Goal: Task Accomplishment & Management: Manage account settings

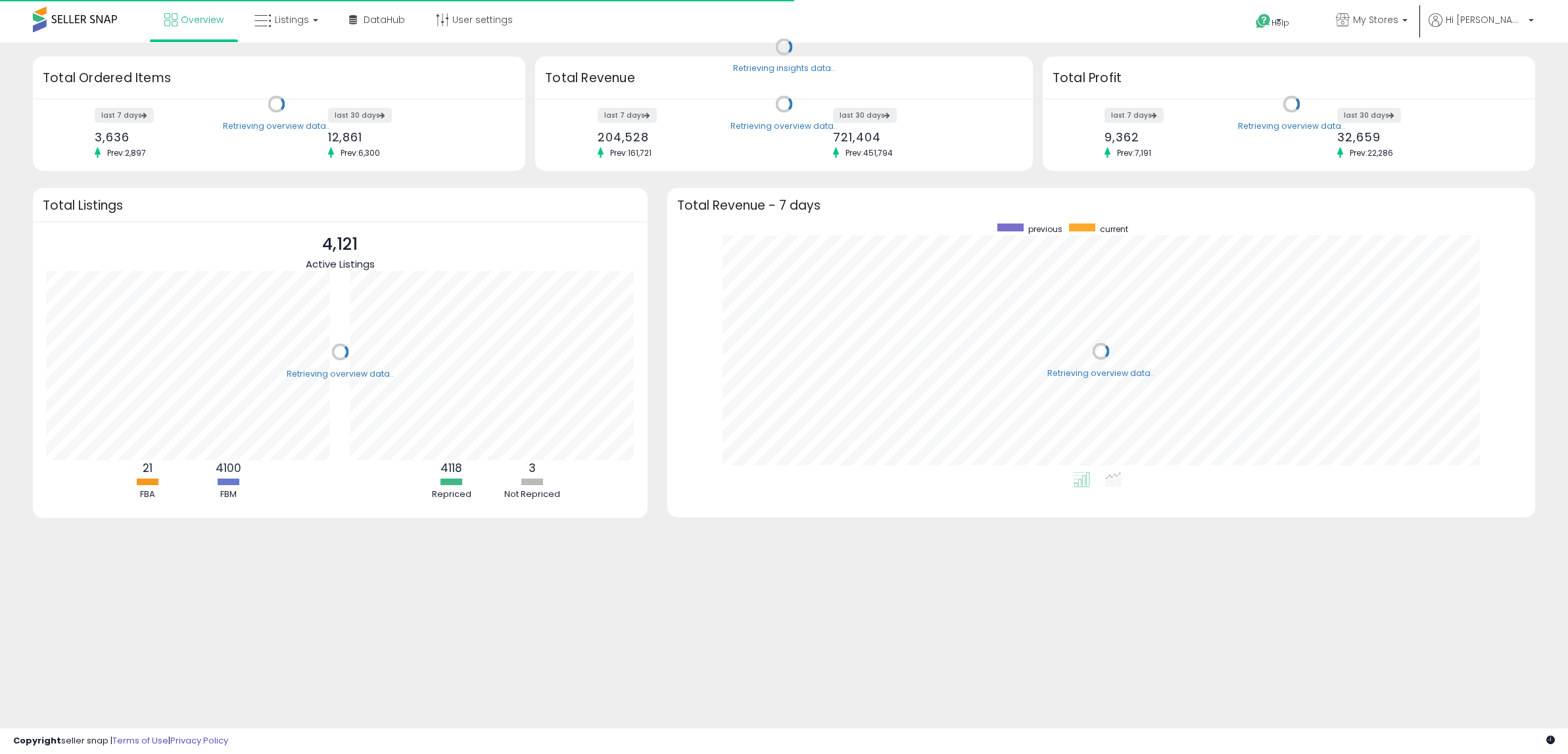
scroll to position [249, 842]
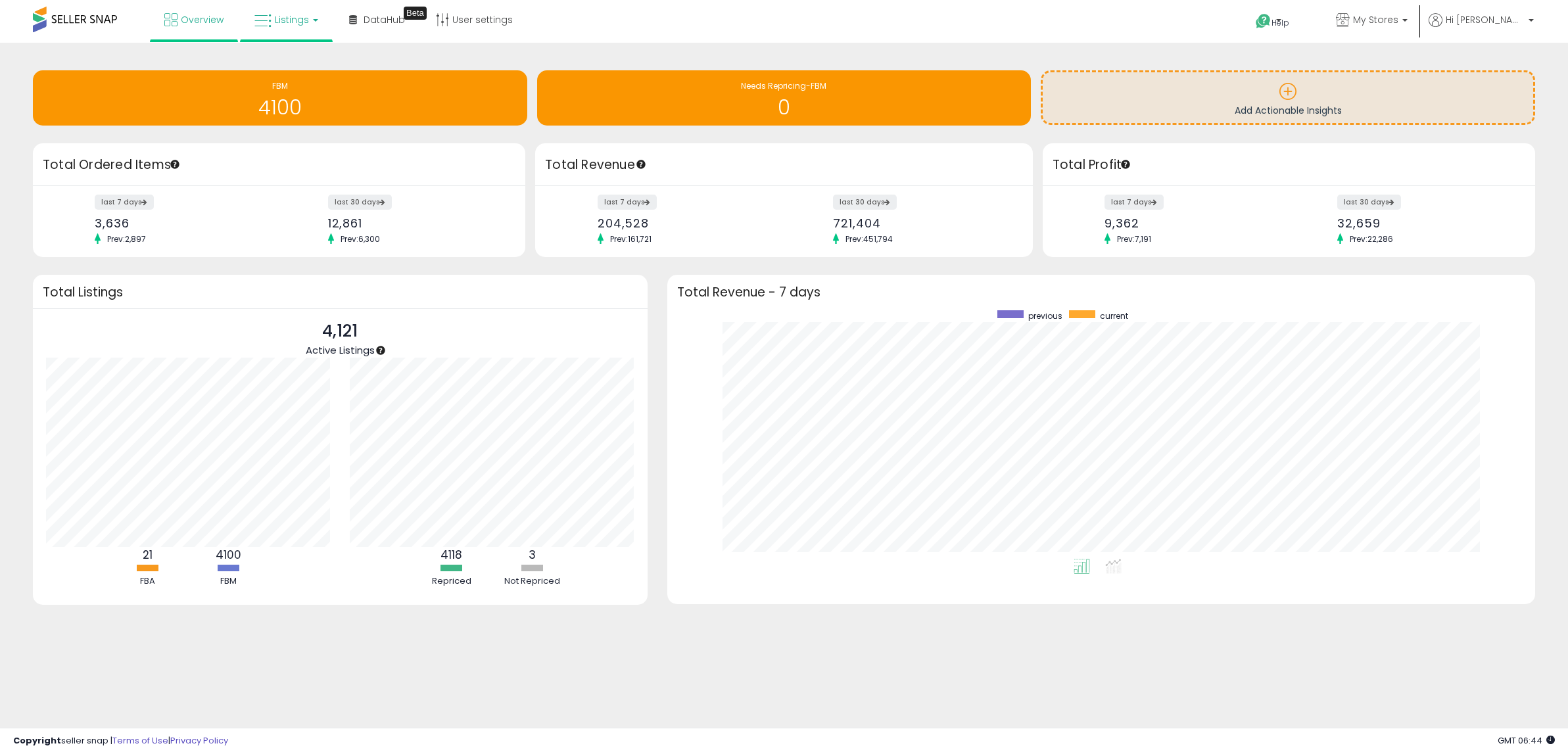
click at [293, 8] on link "Listings" at bounding box center [286, 19] width 83 height 39
click at [293, 51] on li at bounding box center [296, 68] width 111 height 47
drag, startPoint x: 300, startPoint y: 29, endPoint x: 302, endPoint y: 54, distance: 25.1
click at [300, 29] on link "Listings" at bounding box center [286, 19] width 83 height 39
click at [295, 66] on icon at bounding box center [296, 65] width 57 height 17
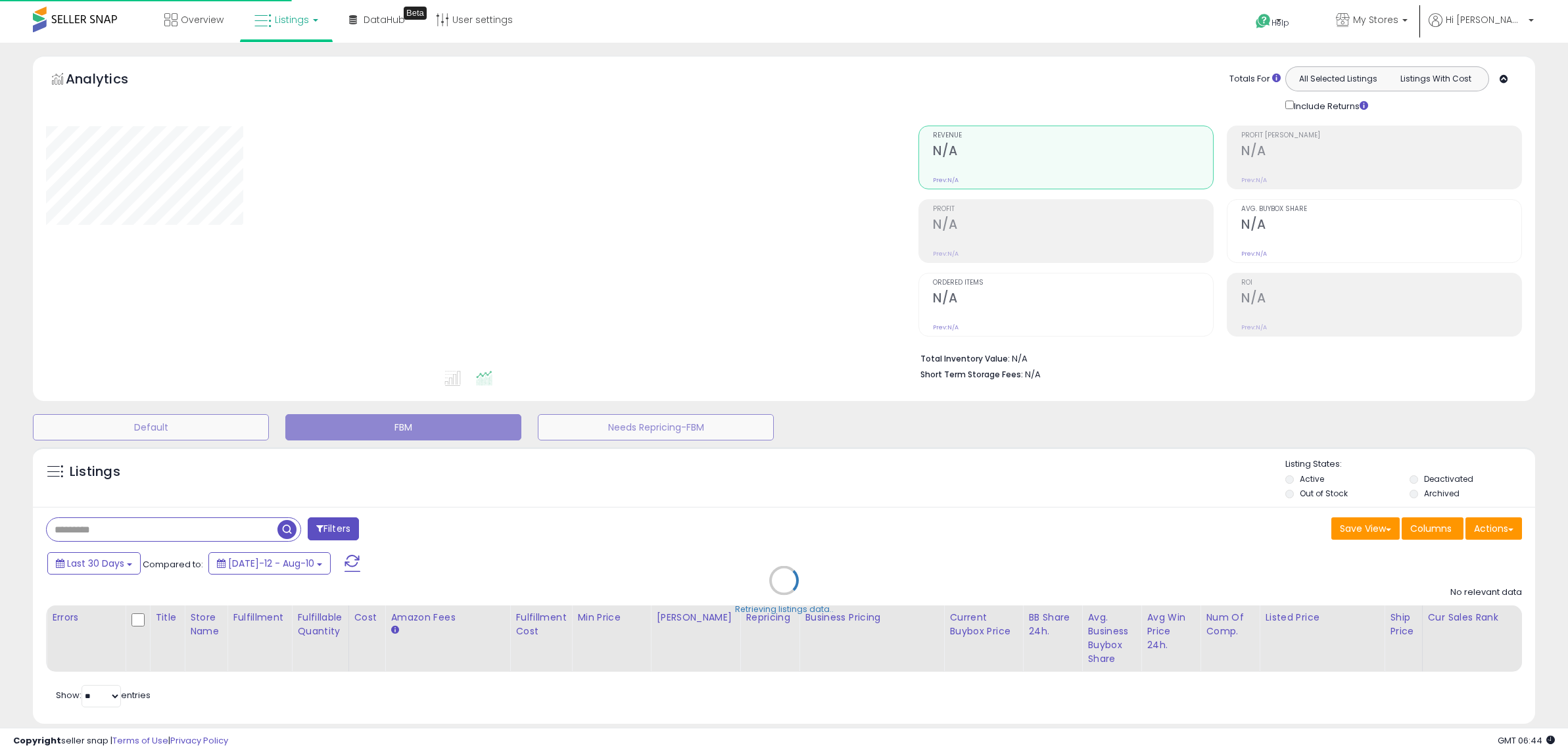
select select "**"
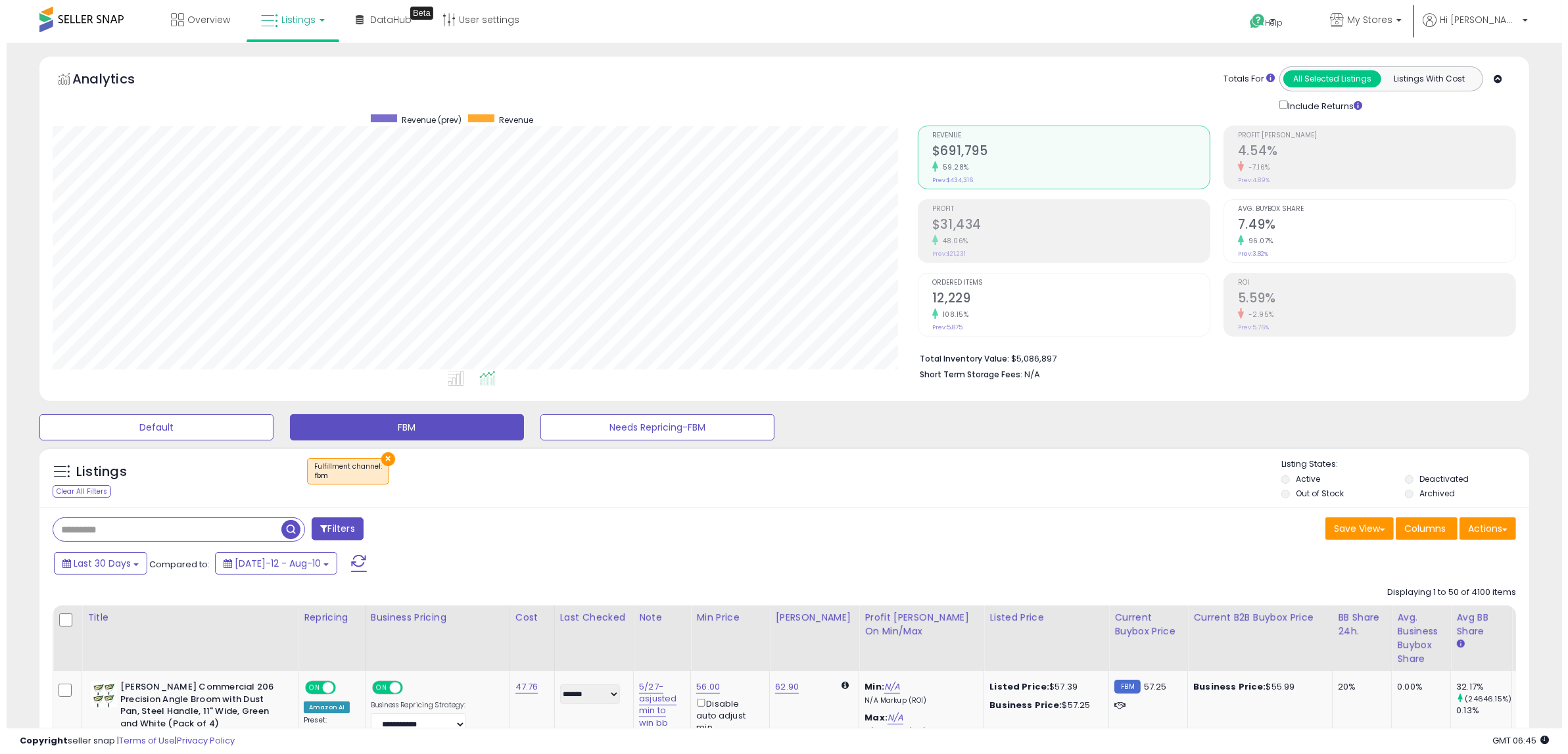
scroll to position [270, 865]
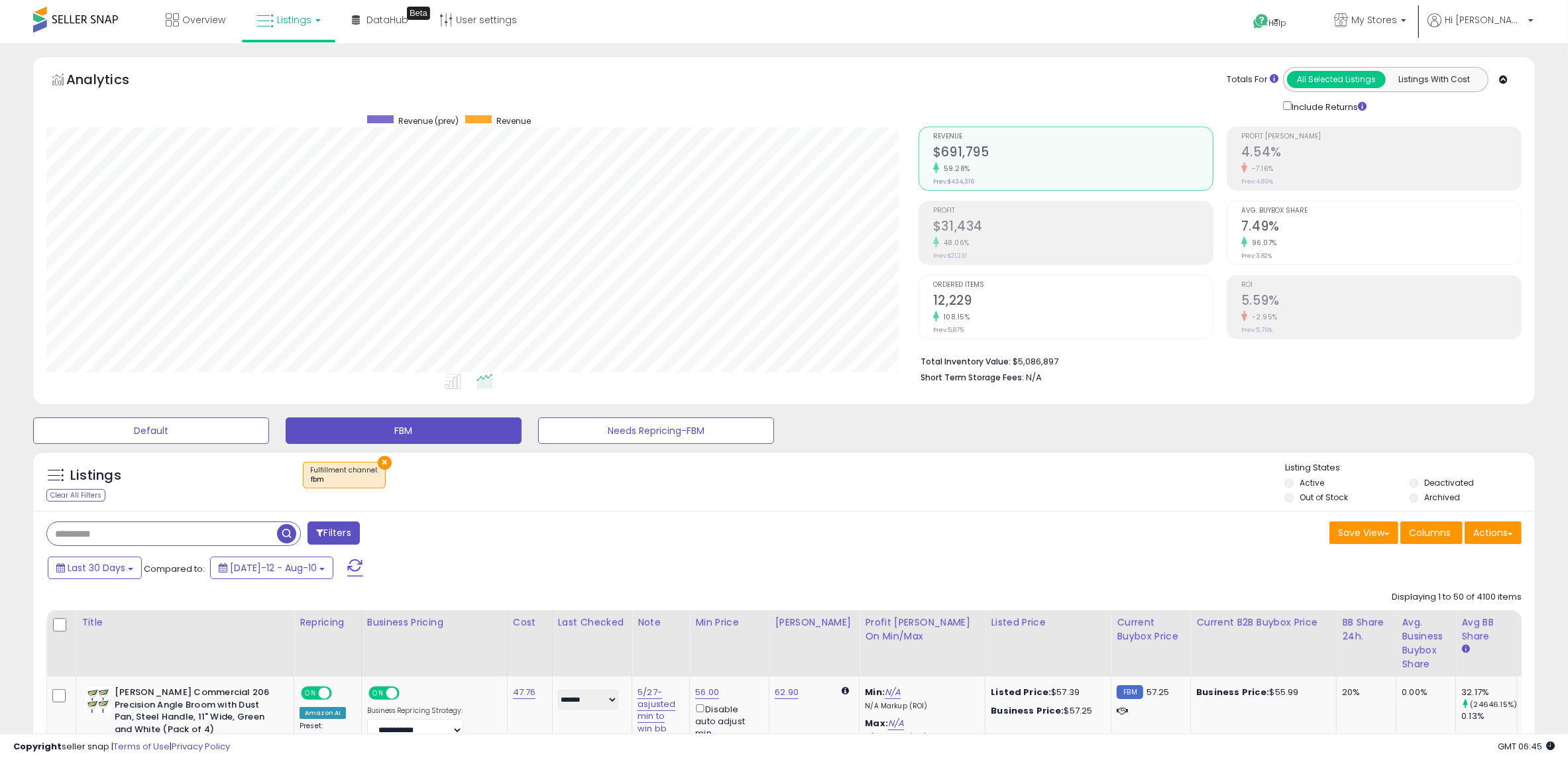
click at [1283, 226] on h2 "7.49%" at bounding box center [1382, 228] width 280 height 18
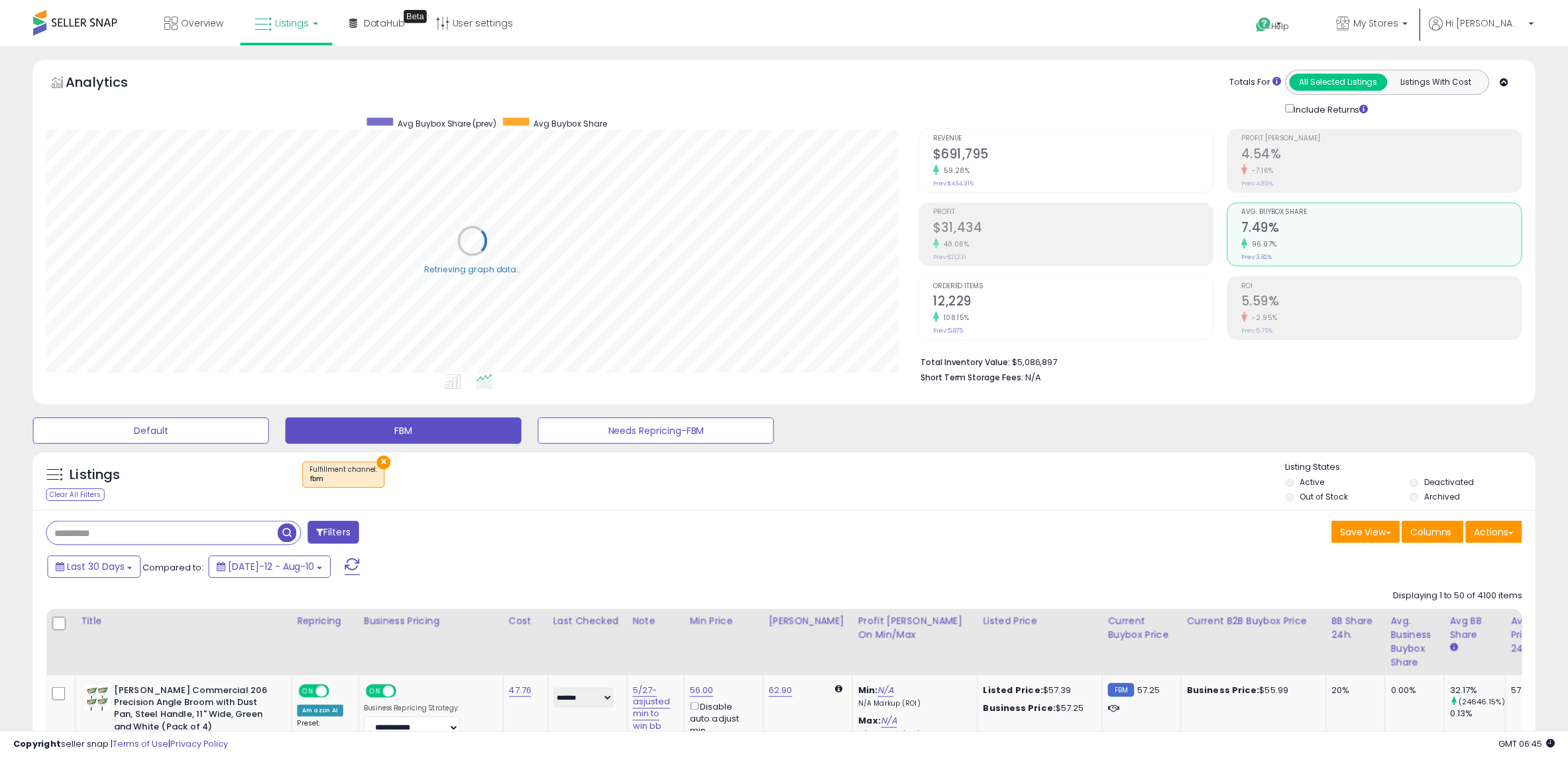
scroll to position [662478, 661910]
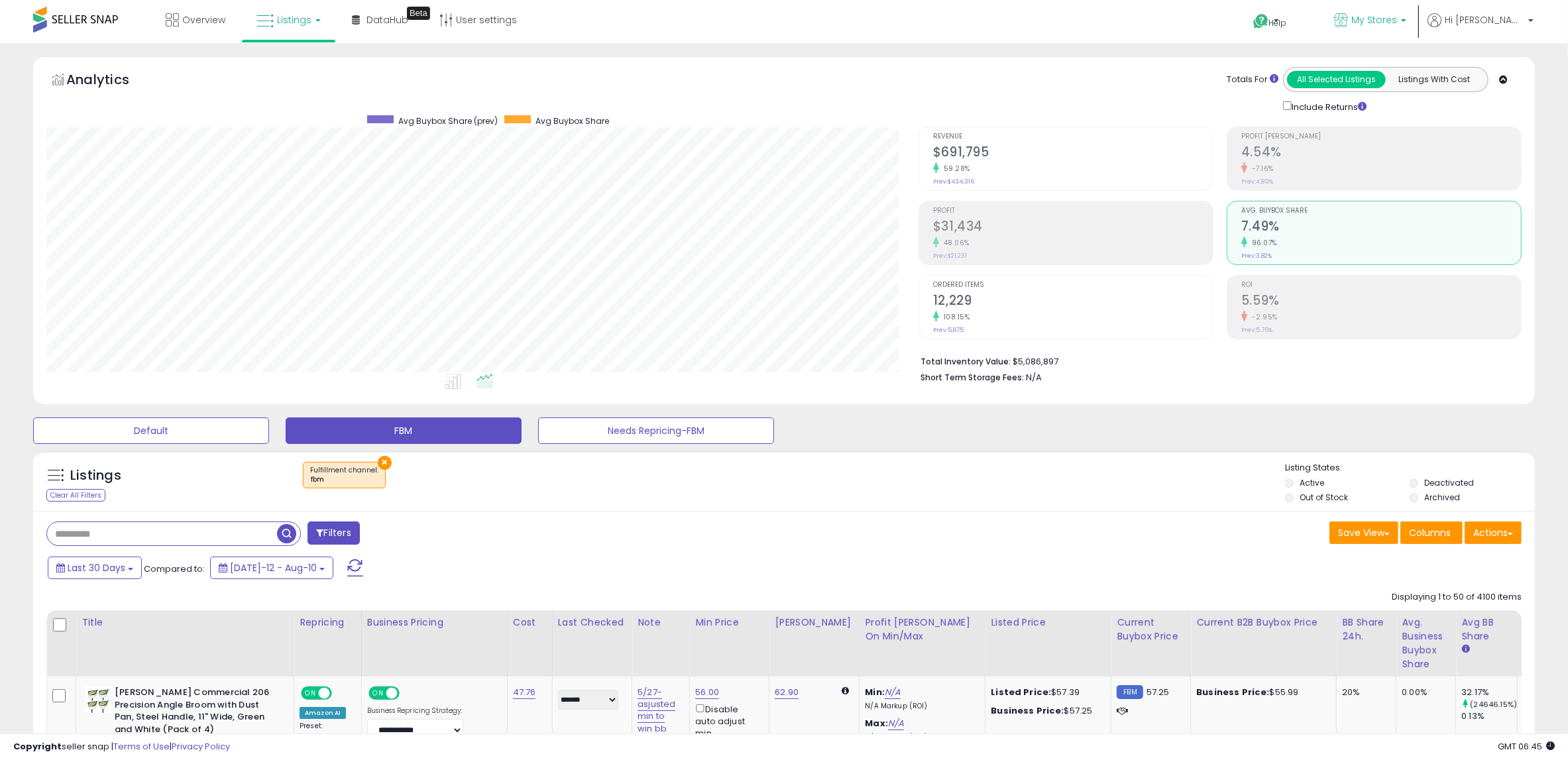
click at [1394, 20] on span "My Stores" at bounding box center [1374, 20] width 46 height 13
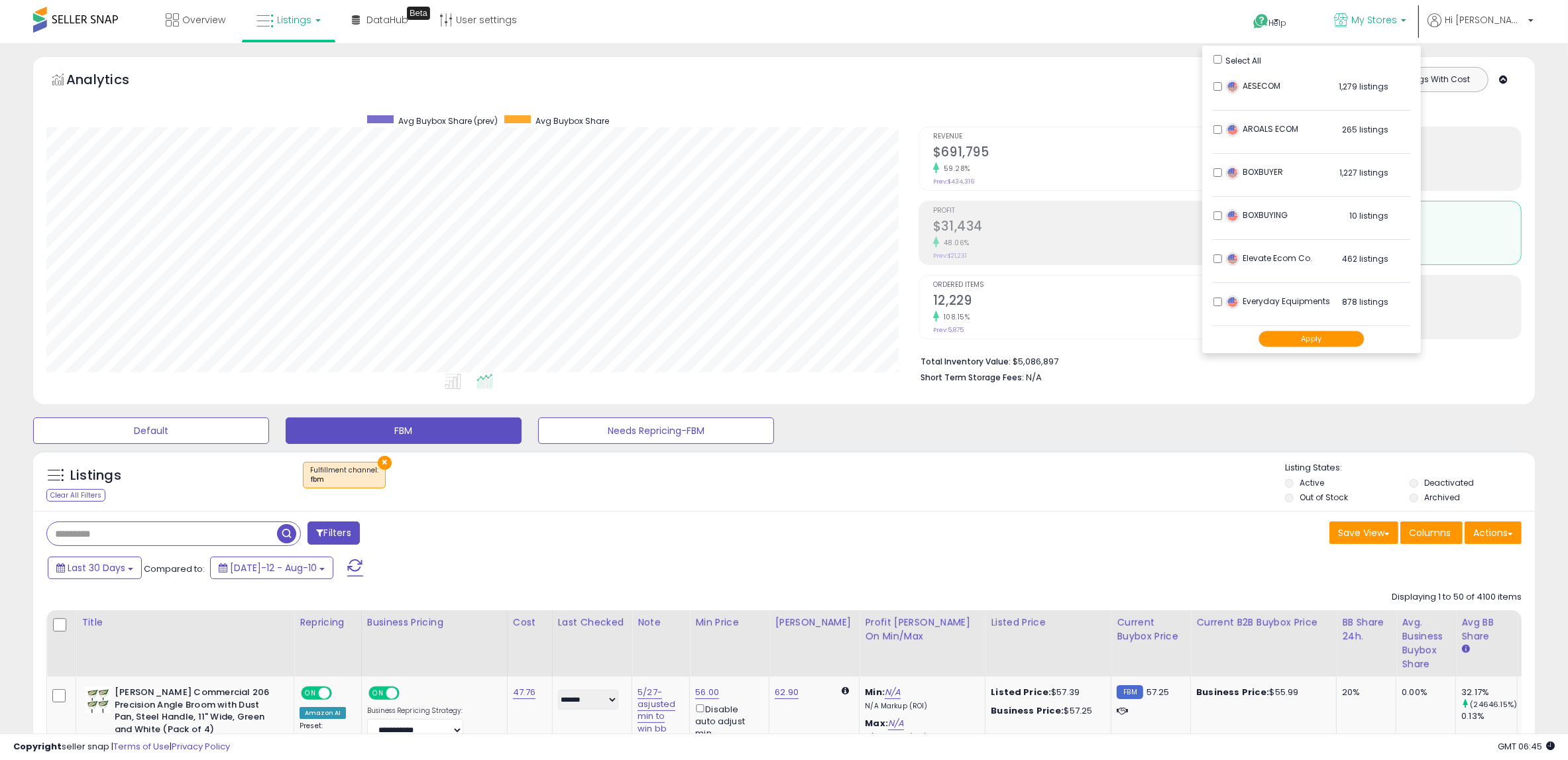
click at [1316, 341] on button "Apply" at bounding box center [1312, 339] width 106 height 16
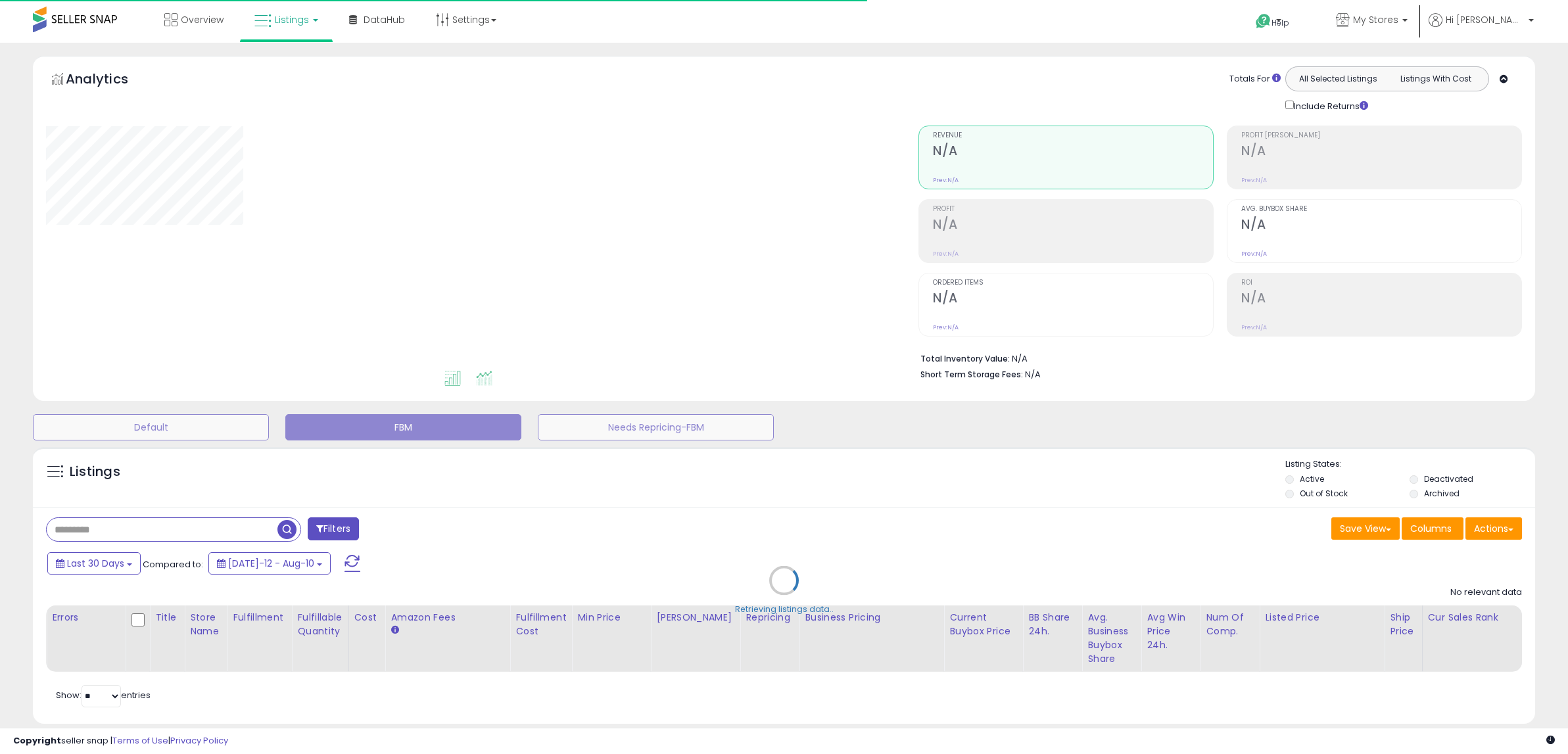
click at [449, 377] on icon at bounding box center [452, 378] width 16 height 15
click at [1275, 237] on div at bounding box center [1381, 241] width 280 height 13
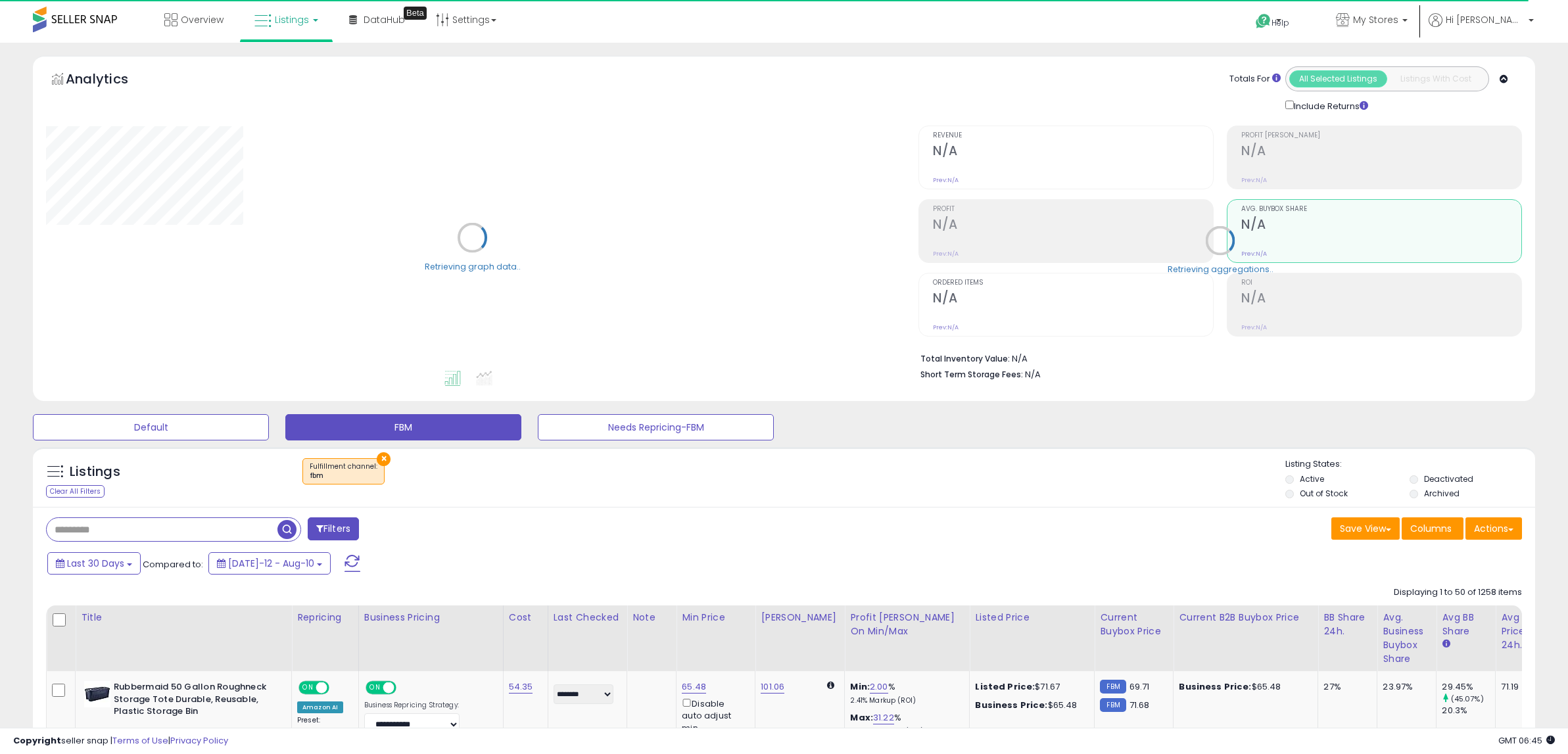
select select "**"
